Goal: Transaction & Acquisition: Purchase product/service

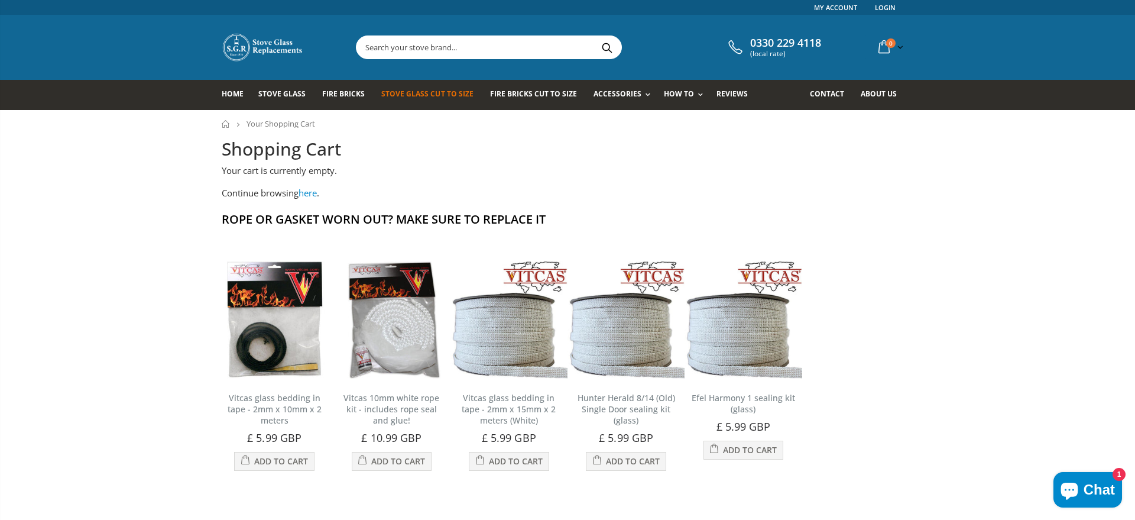
click at [437, 96] on span "Stove Glass Cut To Size" at bounding box center [427, 94] width 92 height 10
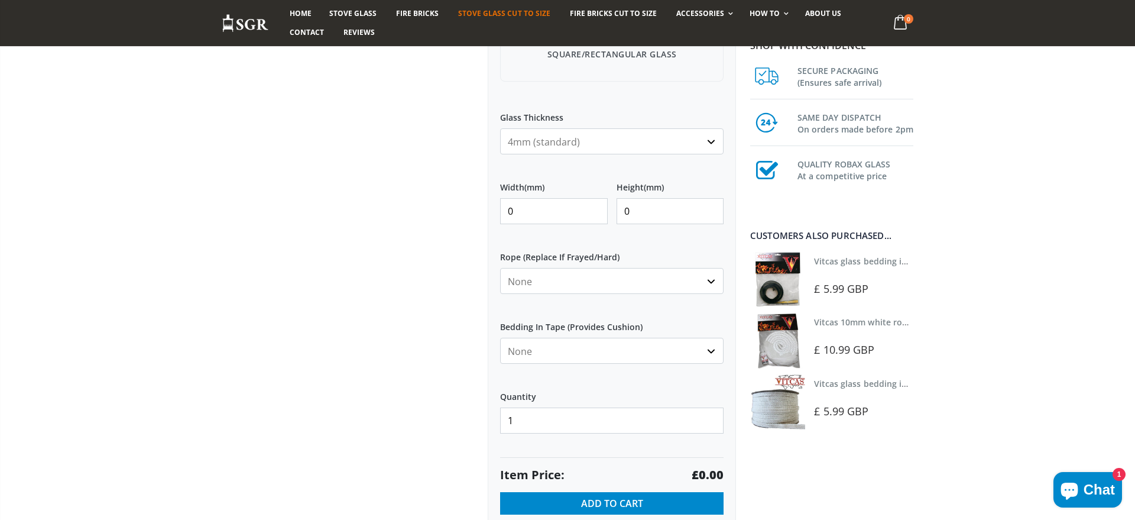
scroll to position [491, 0]
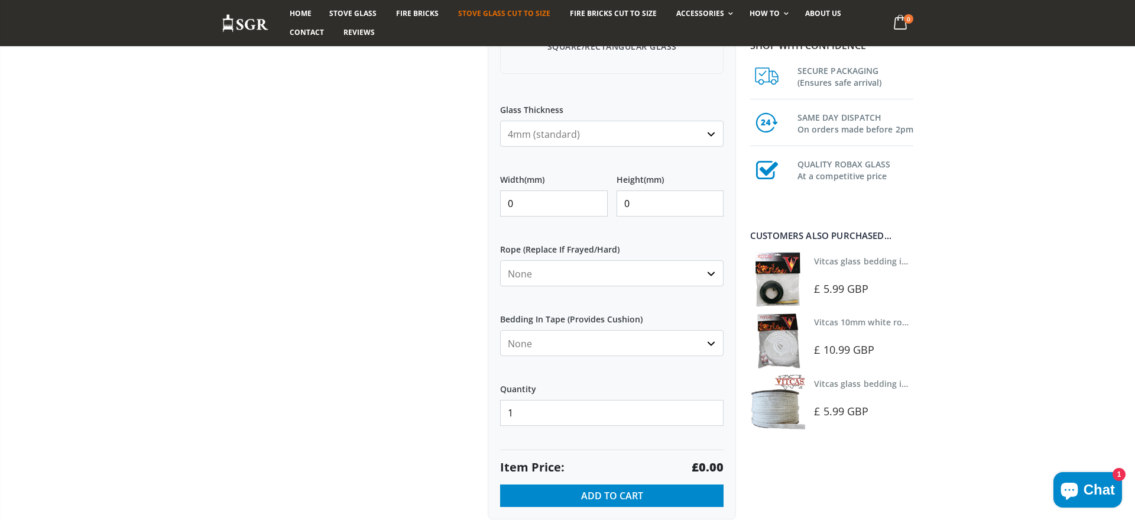
click at [596, 207] on input "0" at bounding box center [554, 203] width 108 height 26
type input "375"
click at [647, 205] on input "0" at bounding box center [671, 203] width 108 height 26
type input "300"
click at [649, 448] on div "My Measurements Are In Millimeters Centimeters Inches For inches, please enter …" at bounding box center [612, 126] width 248 height 786
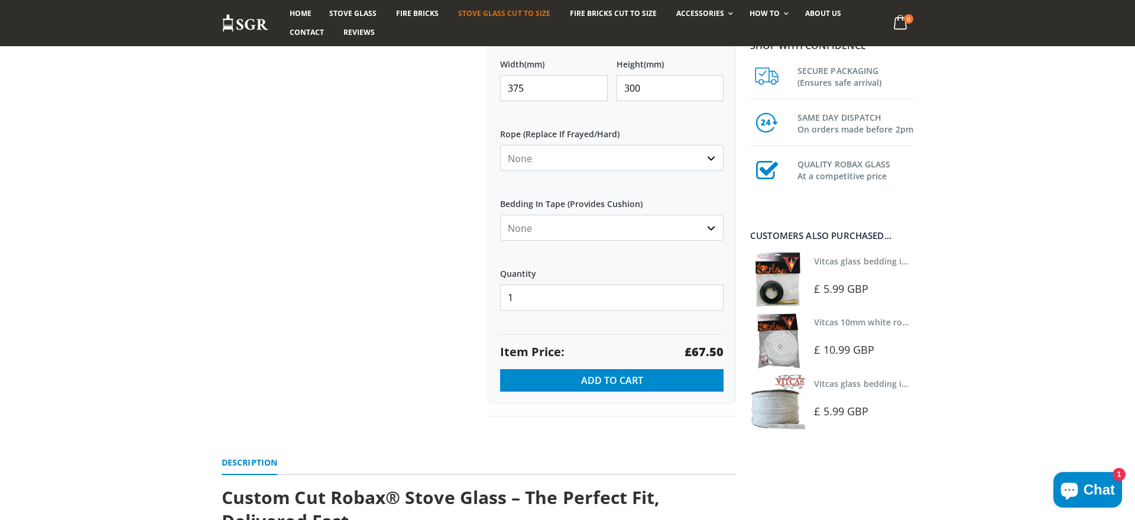
scroll to position [607, 0]
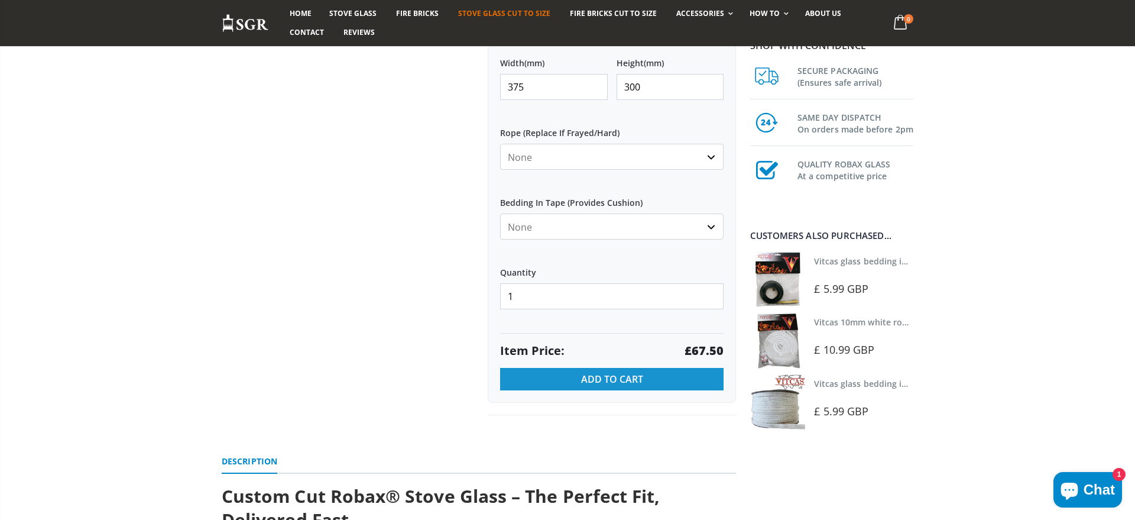
click at [618, 381] on span "Add to Cart" at bounding box center [612, 378] width 62 height 13
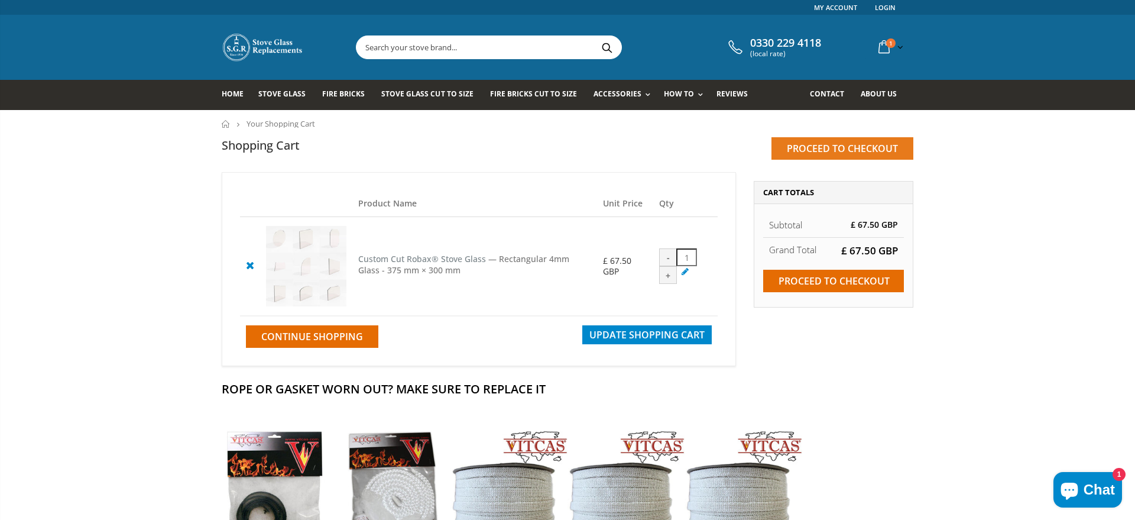
click at [809, 146] on input "Proceed to checkout" at bounding box center [842, 148] width 142 height 22
